Goal: Check status: Check status

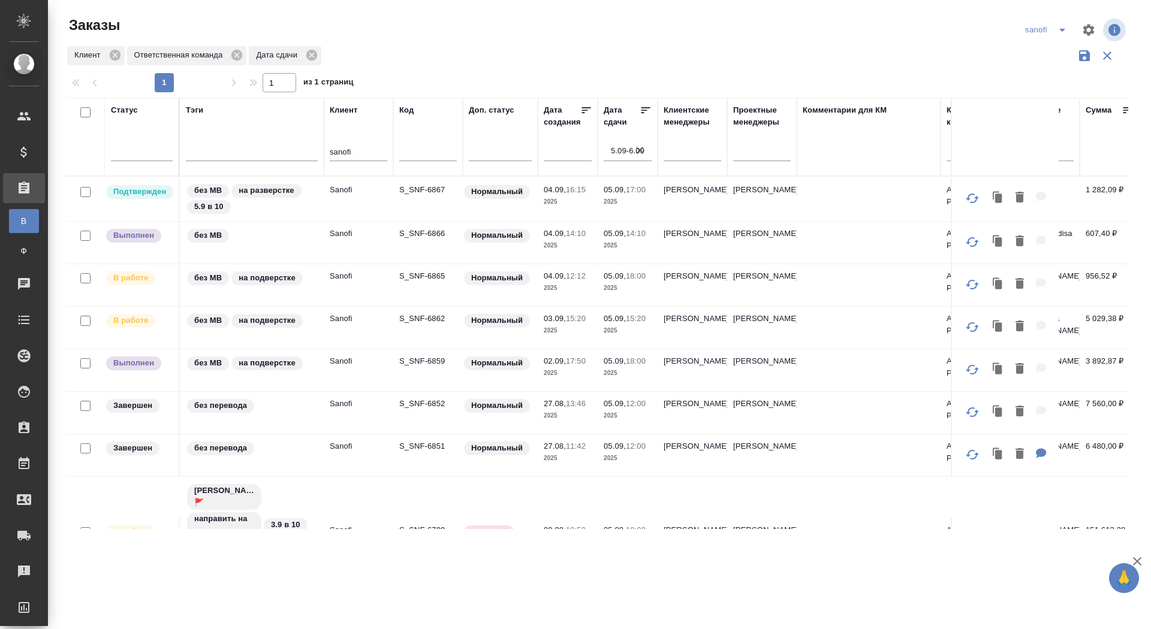
scroll to position [43, 0]
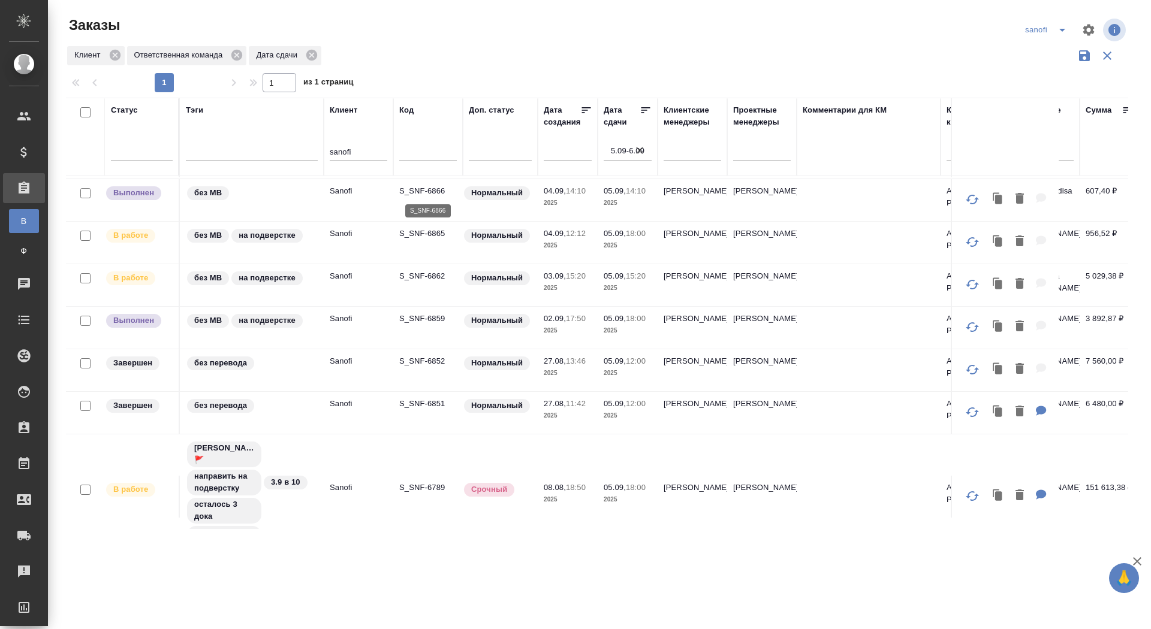
click at [418, 191] on p "S_SNF-6866" at bounding box center [428, 191] width 58 height 12
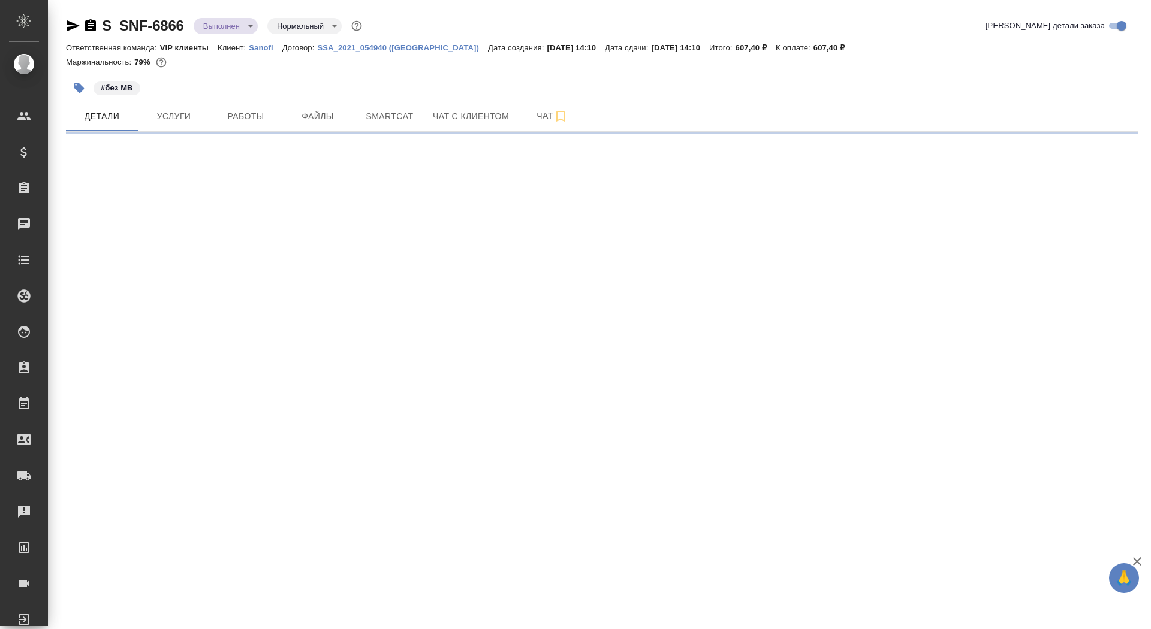
select select "RU"
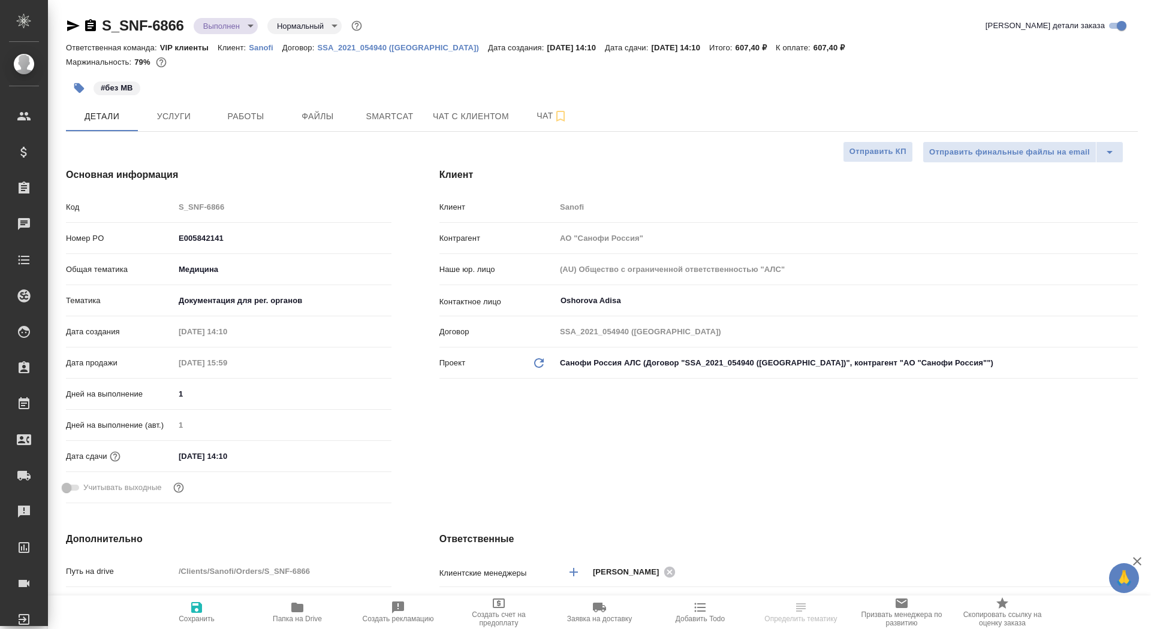
type textarea "x"
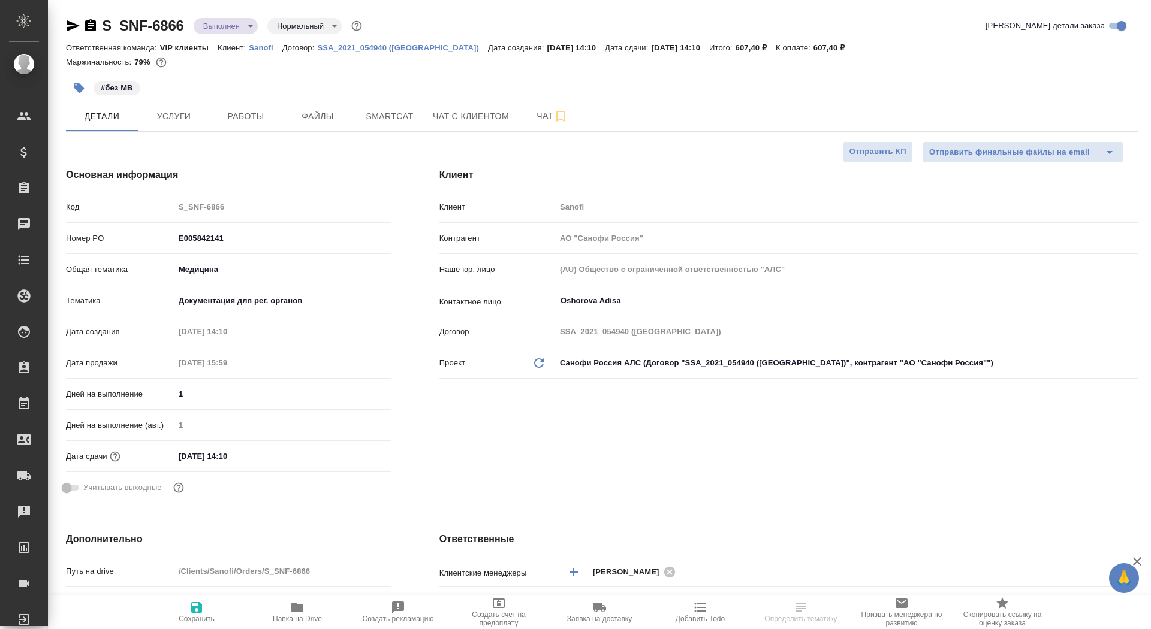
type textarea "x"
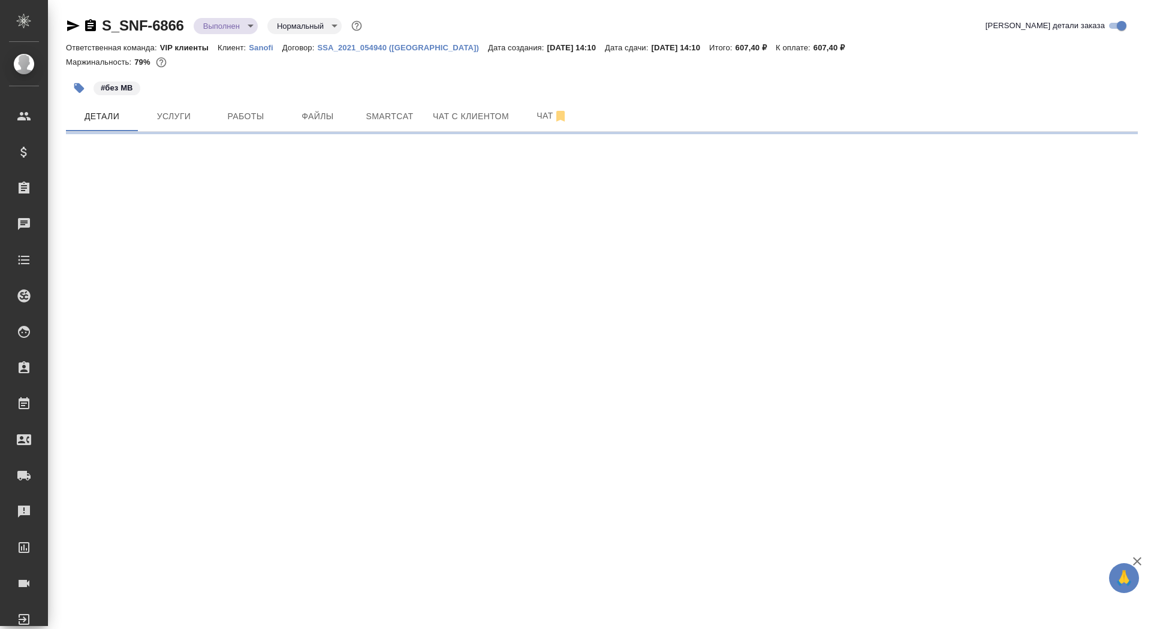
select select "RU"
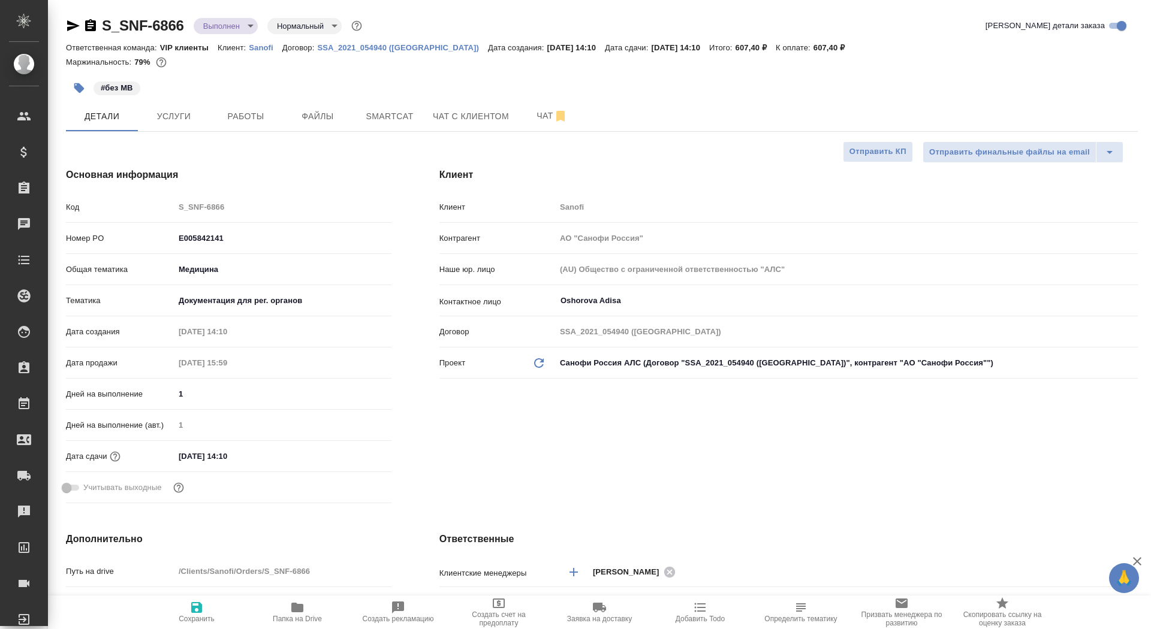
type textarea "x"
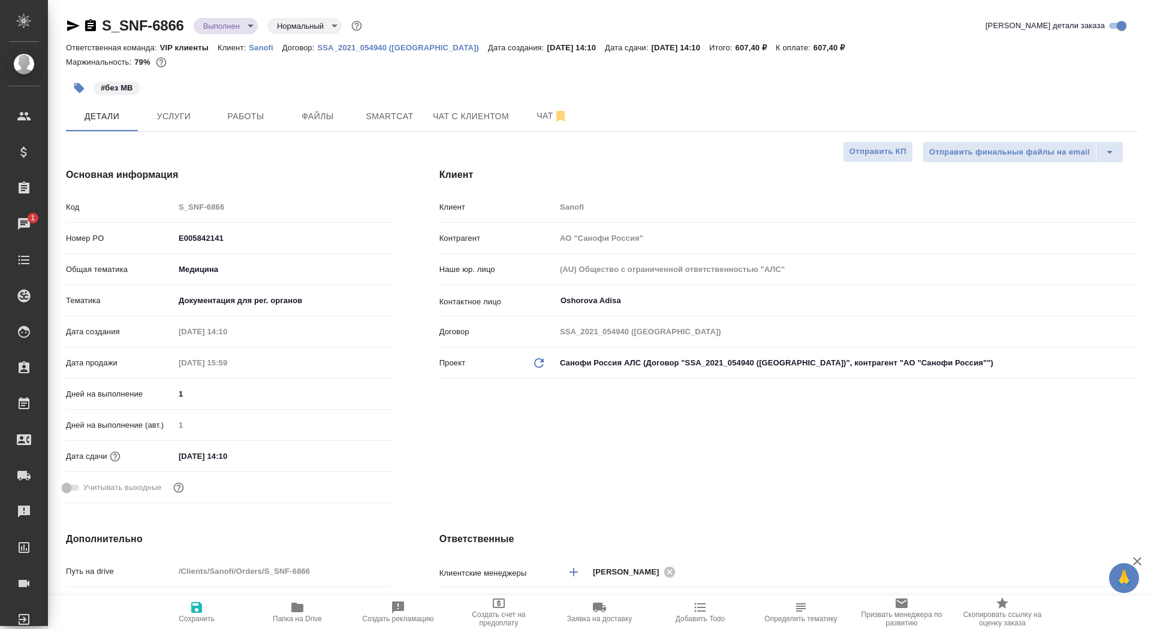
type textarea "x"
